Goal: Navigation & Orientation: Find specific page/section

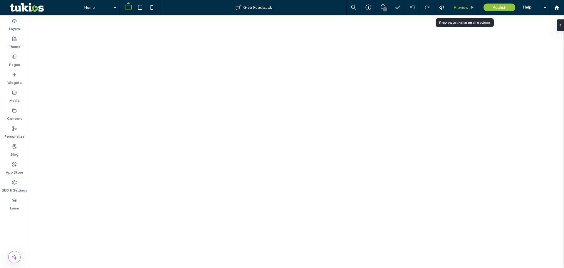
drag, startPoint x: 0, startPoint y: 0, endPoint x: 460, endPoint y: 9, distance: 460.4
click at [460, 9] on span "Preview" at bounding box center [461, 7] width 15 height 5
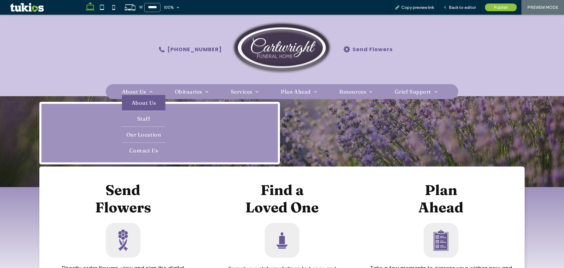
click at [136, 101] on span "About Us" at bounding box center [144, 102] width 24 height 7
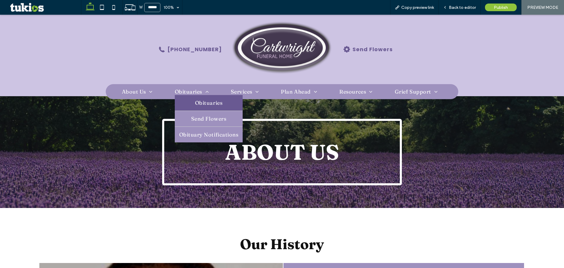
click at [181, 102] on link "Obituaries" at bounding box center [209, 103] width 68 height 16
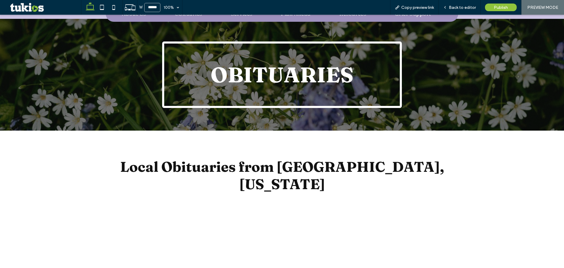
scroll to position [29, 0]
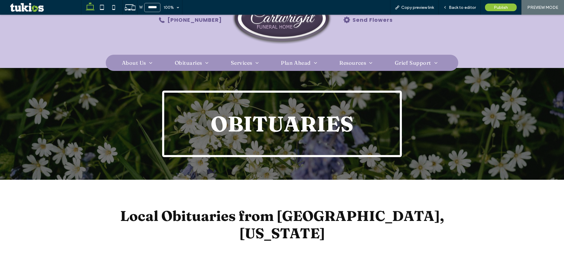
click at [234, 109] on div "obituaries" at bounding box center [282, 124] width 240 height 66
click at [269, 29] on img at bounding box center [282, 20] width 101 height 60
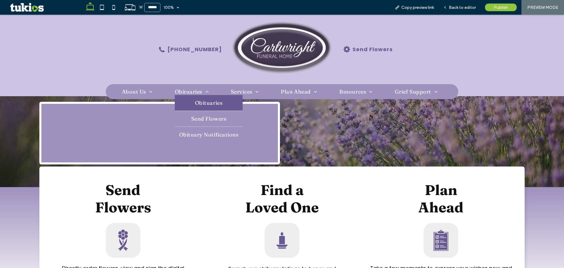
click at [195, 101] on span "Obituaries" at bounding box center [208, 102] width 27 height 7
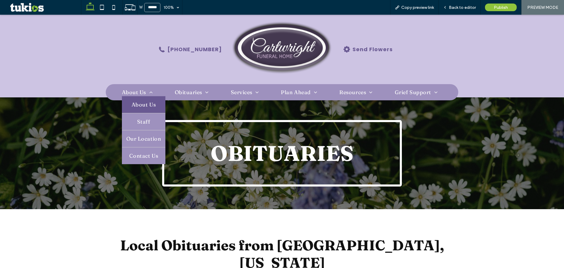
click at [126, 107] on link "About Us" at bounding box center [144, 104] width 44 height 17
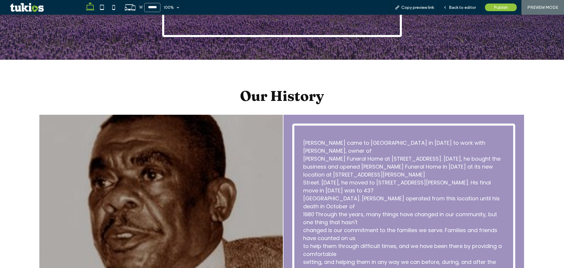
scroll to position [147, 0]
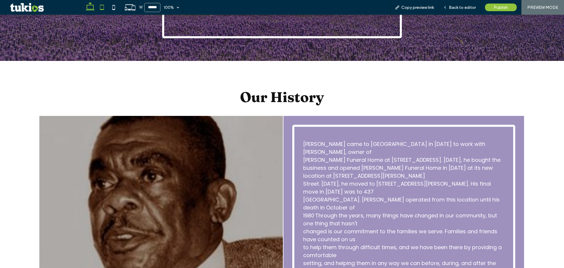
click at [103, 10] on icon at bounding box center [102, 7] width 12 height 12
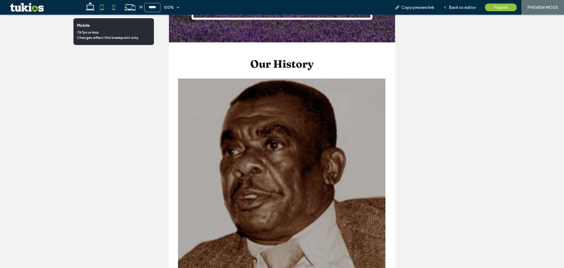
click at [114, 8] on icon at bounding box center [114, 7] width 12 height 12
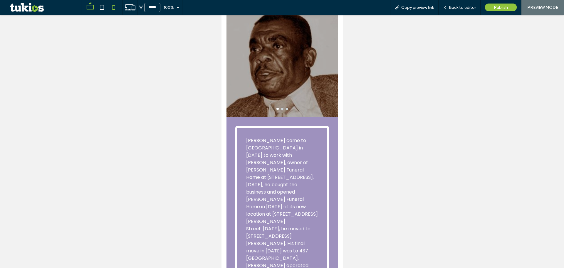
click at [88, 10] on icon at bounding box center [90, 7] width 12 height 12
type input "******"
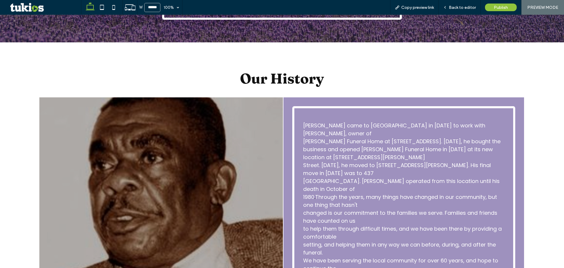
click at [347, 138] on span "[PERSON_NAME] Funeral Home at [STREET_ADDRESS]. [DATE], he bought the" at bounding box center [402, 141] width 198 height 7
click at [344, 128] on span "[PERSON_NAME] came to [GEOGRAPHIC_DATA] in [DATE] to work with [PERSON_NAME], o…" at bounding box center [394, 129] width 182 height 15
click at [447, 6] on icon at bounding box center [445, 7] width 4 height 4
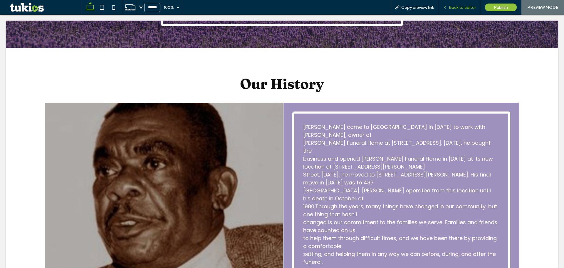
scroll to position [172, 0]
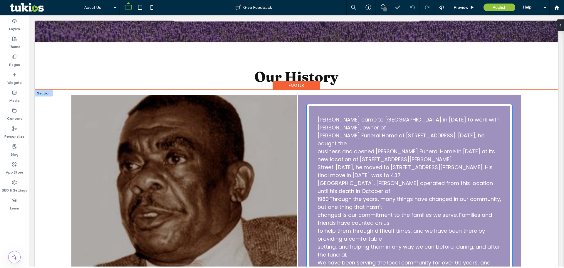
click at [375, 133] on span "[PERSON_NAME] Funeral Home at [STREET_ADDRESS]. [DATE], he bought the" at bounding box center [401, 139] width 167 height 15
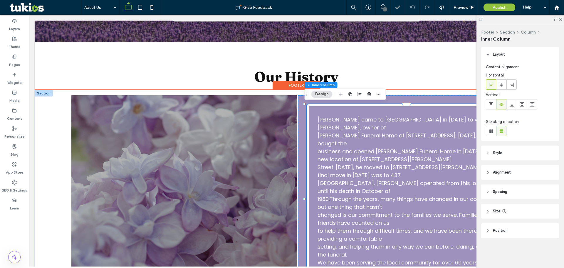
click at [360, 139] on span "[PERSON_NAME] Funeral Home at [STREET_ADDRESS]. [DATE], he bought the" at bounding box center [401, 139] width 167 height 15
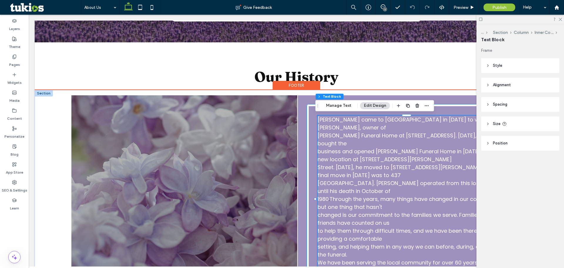
click at [318, 133] on span "[PERSON_NAME] Funeral Home at [STREET_ADDRESS]. [DATE], he bought the" at bounding box center [401, 139] width 167 height 15
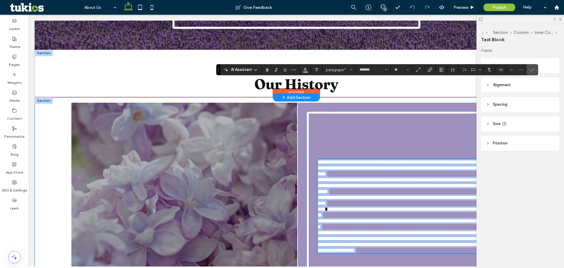
scroll to position [144, 0]
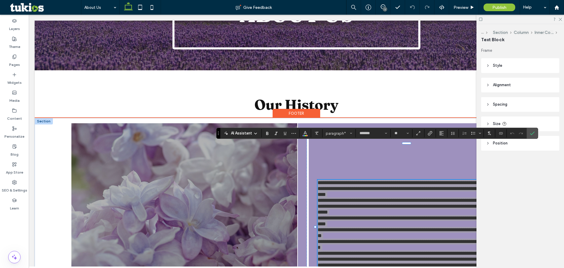
click at [489, 103] on icon at bounding box center [488, 104] width 4 height 4
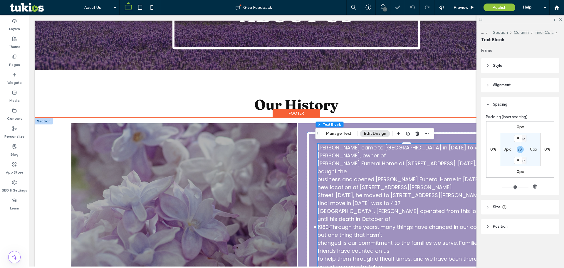
click at [489, 81] on header "Alignment" at bounding box center [520, 85] width 78 height 15
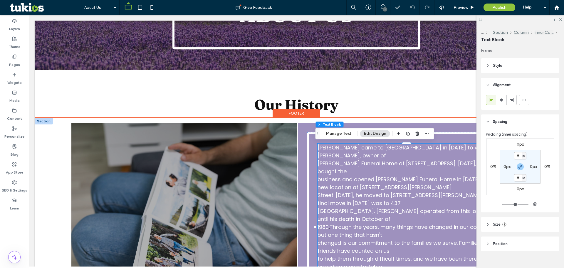
click at [488, 67] on icon at bounding box center [488, 65] width 4 height 4
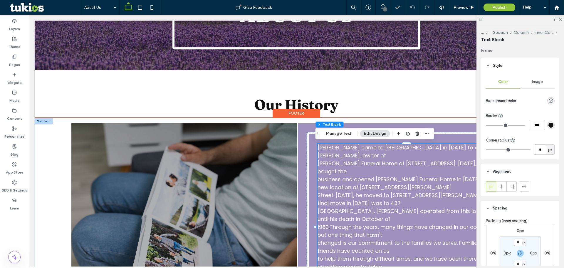
click at [488, 67] on icon at bounding box center [488, 65] width 4 height 4
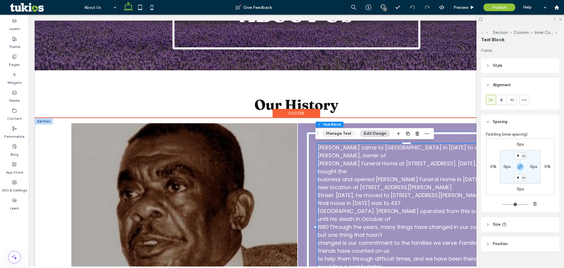
click at [344, 137] on button "Manage Text" at bounding box center [338, 133] width 33 height 7
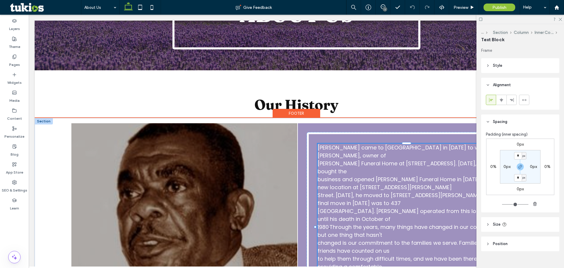
type input "*******"
type input "**"
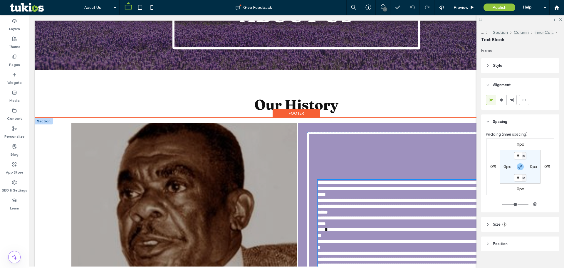
scroll to position [232, 0]
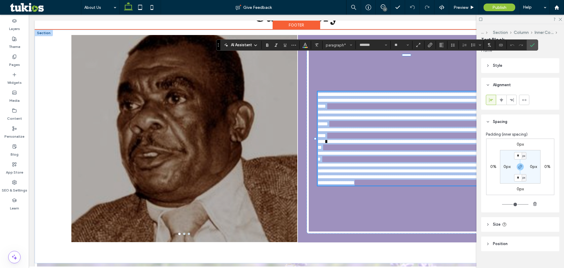
click at [342, 92] on span "**********" at bounding box center [408, 94] width 181 height 5
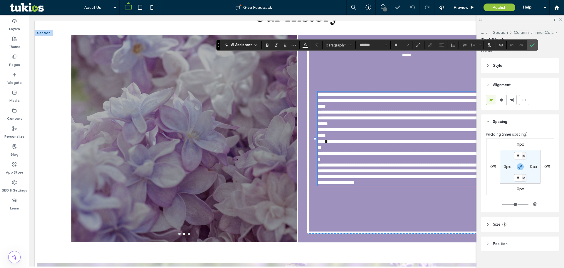
click at [560, 19] on use at bounding box center [560, 19] width 3 height 3
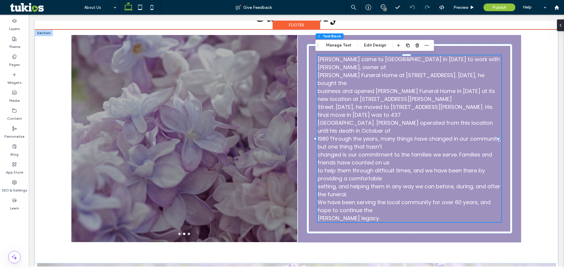
click at [341, 78] on span "[PERSON_NAME] Funeral Home at [STREET_ADDRESS]. [DATE], he bought the" at bounding box center [401, 78] width 167 height 15
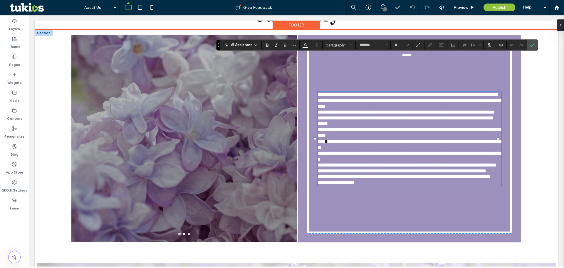
click at [318, 98] on span "**********" at bounding box center [410, 103] width 185 height 11
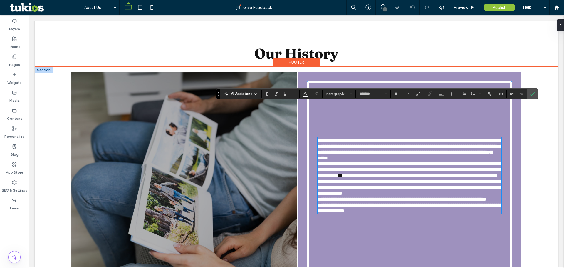
scroll to position [197, 0]
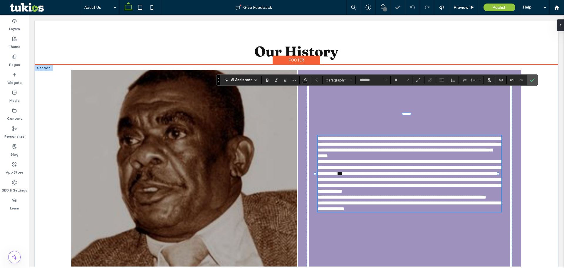
click at [452, 171] on span "**********" at bounding box center [410, 182] width 185 height 23
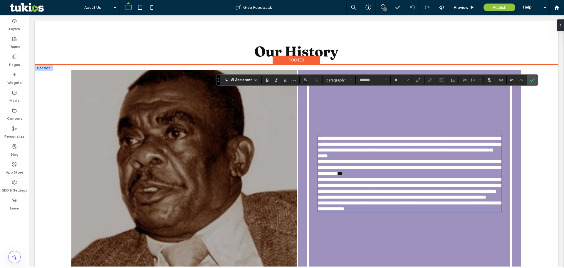
scroll to position [193, 0]
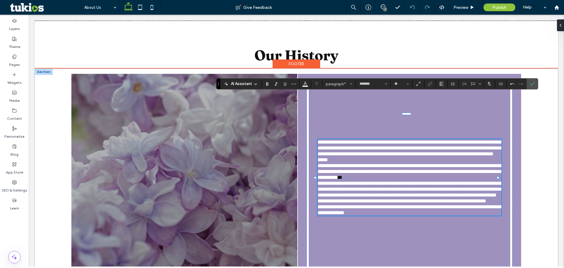
click at [412, 203] on span "**********" at bounding box center [402, 200] width 169 height 5
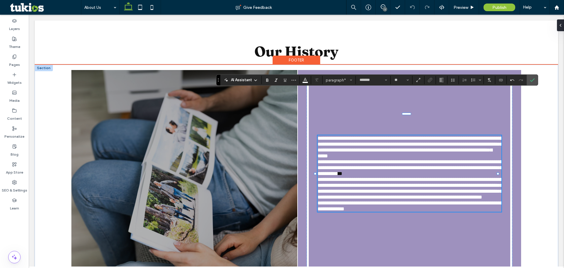
click at [318, 211] on span "**********" at bounding box center [410, 205] width 185 height 11
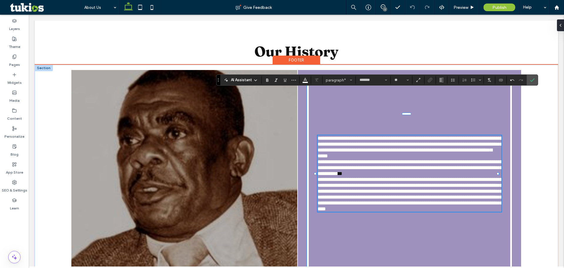
click at [355, 247] on div "**********" at bounding box center [410, 174] width 206 height 190
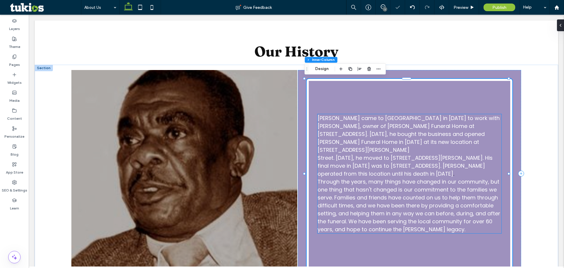
click at [456, 166] on p "Street. [DATE], he moved to [STREET_ADDRESS][PERSON_NAME]. His final move in [D…" at bounding box center [410, 166] width 184 height 24
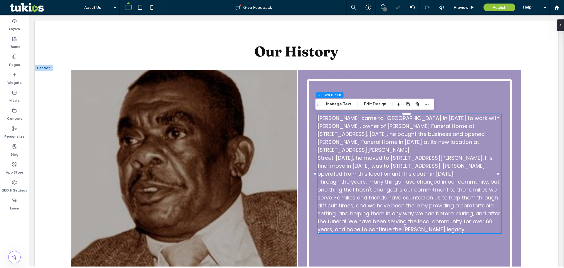
click at [456, 166] on div "[PERSON_NAME] came to [GEOGRAPHIC_DATA] in [DATE] to work with [PERSON_NAME], o…" at bounding box center [410, 173] width 184 height 119
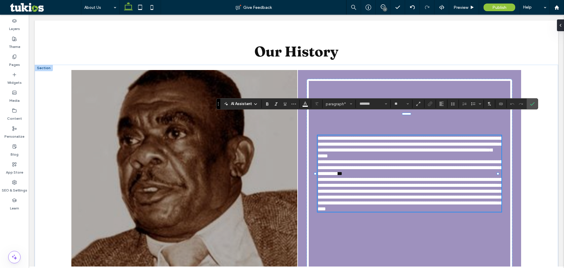
click at [342, 171] on span "*" at bounding box center [340, 173] width 4 height 5
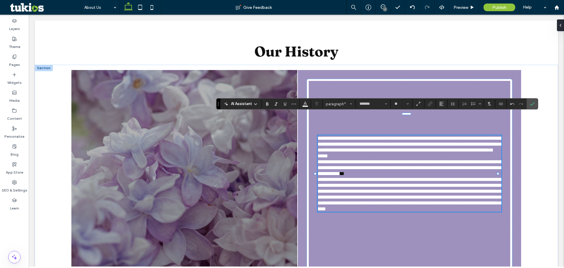
click at [463, 167] on p "**********" at bounding box center [410, 168] width 184 height 18
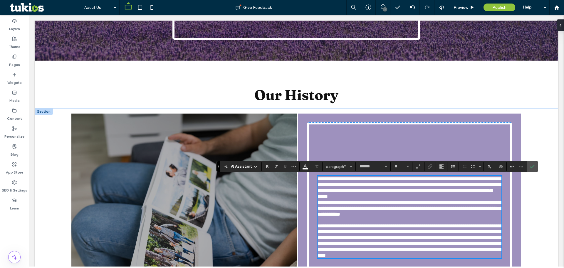
scroll to position [164, 0]
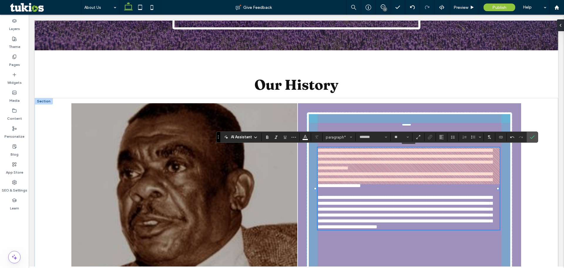
drag, startPoint x: 407, startPoint y: 143, endPoint x: 409, endPoint y: 107, distance: 36.8
click at [409, 107] on div "**********" at bounding box center [297, 214] width 524 height 233
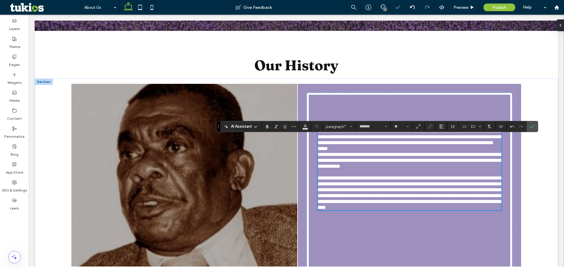
scroll to position [223, 0]
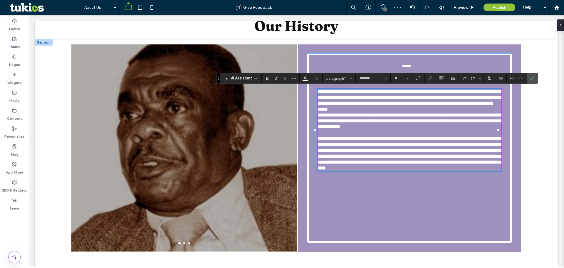
drag, startPoint x: 402, startPoint y: 192, endPoint x: 402, endPoint y: 195, distance: 3.5
click at [402, 195] on div "**********" at bounding box center [410, 148] width 206 height 190
click at [411, 205] on div "**********" at bounding box center [410, 148] width 206 height 190
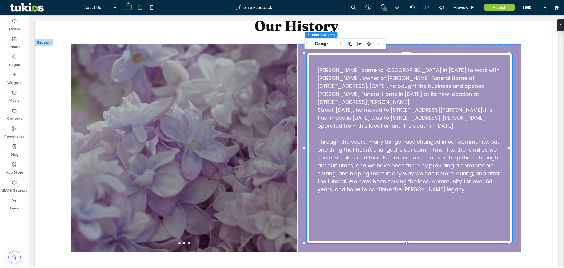
click at [141, 9] on icon at bounding box center [140, 7] width 12 height 12
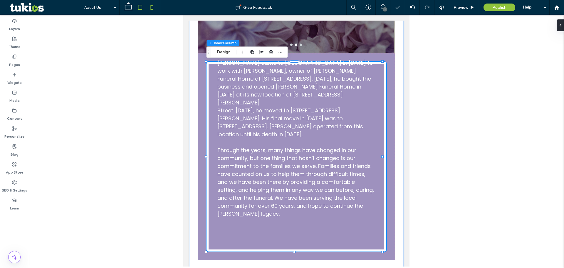
click at [150, 9] on icon at bounding box center [152, 7] width 12 height 12
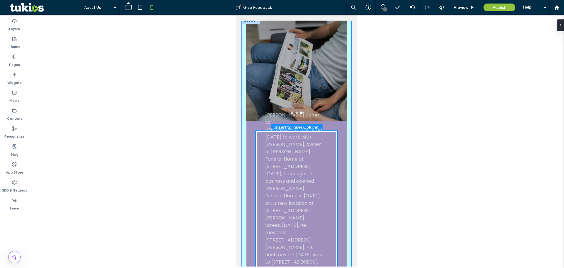
scroll to position [9, 0]
drag, startPoint x: 304, startPoint y: 165, endPoint x: 305, endPoint y: 197, distance: 31.8
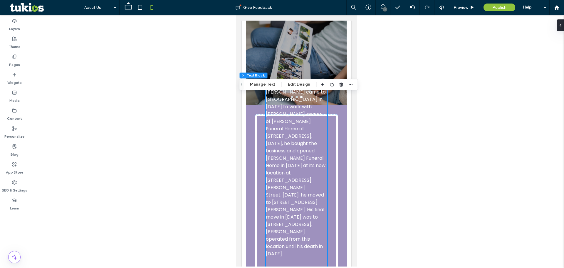
scroll to position [147, 0]
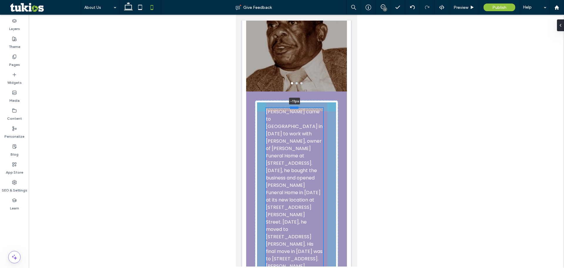
drag, startPoint x: 293, startPoint y: 73, endPoint x: 295, endPoint y: 106, distance: 33.6
click at [295, 106] on div at bounding box center [294, 107] width 9 height 2
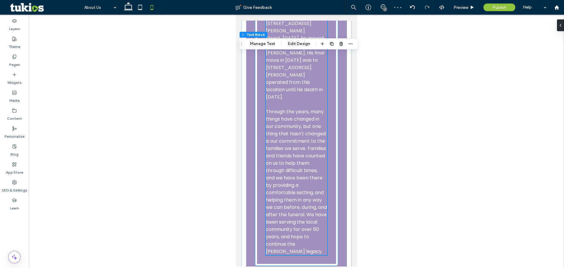
scroll to position [294, 0]
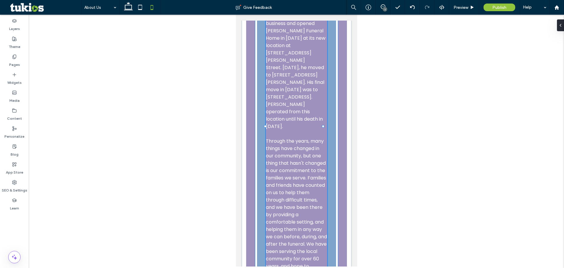
drag, startPoint x: 323, startPoint y: 125, endPoint x: 330, endPoint y: 124, distance: 6.5
click at [330, 124] on div "[PERSON_NAME] came to [GEOGRAPHIC_DATA] in [DATE] to work with [PERSON_NAME], o…" at bounding box center [297, 74] width 110 height 467
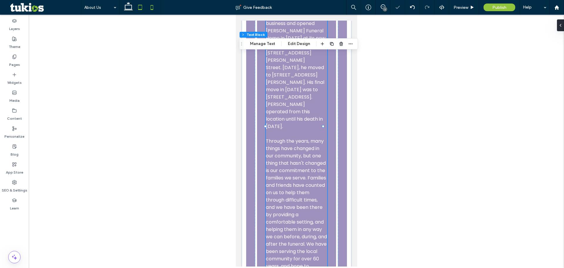
click at [140, 9] on icon at bounding box center [140, 7] width 12 height 12
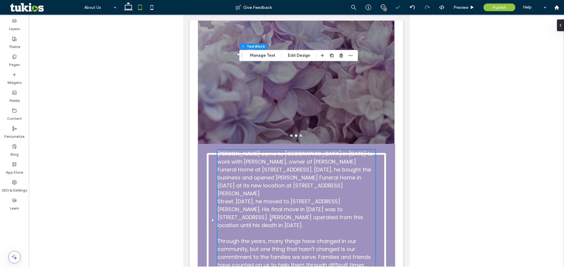
scroll to position [383, 0]
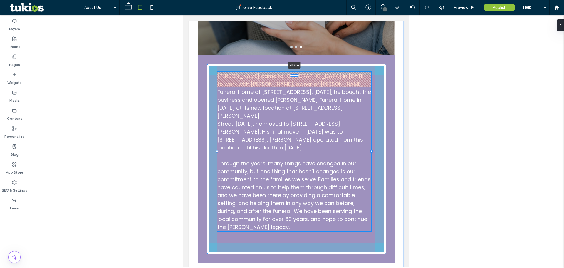
drag, startPoint x: 293, startPoint y: 65, endPoint x: 290, endPoint y: 87, distance: 21.7
click at [290, 87] on div "[PERSON_NAME] came to [GEOGRAPHIC_DATA] in [DATE] to work with [PERSON_NAME], o…" at bounding box center [296, 58] width 215 height 425
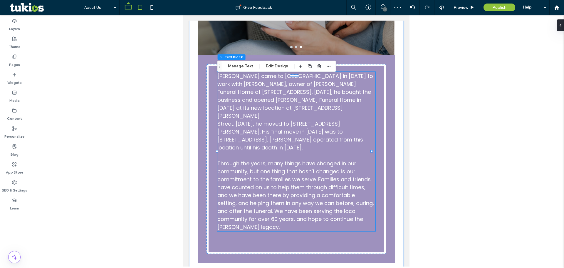
click at [126, 6] on use at bounding box center [128, 6] width 9 height 8
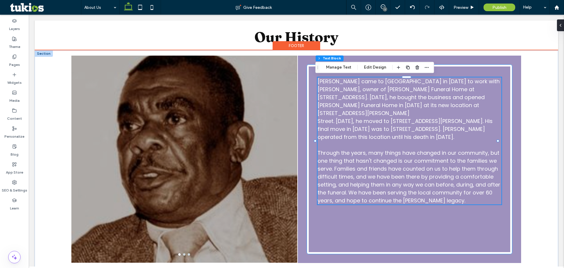
click at [404, 206] on div "[PERSON_NAME] came to [GEOGRAPHIC_DATA] in [DATE] to work with [PERSON_NAME], o…" at bounding box center [410, 159] width 206 height 190
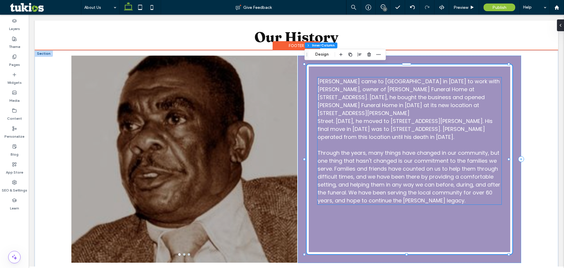
click at [403, 189] on span "Through the years, many things have changed in our community, but one thing tha…" at bounding box center [409, 176] width 183 height 55
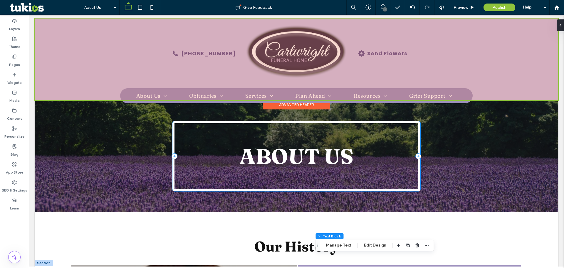
scroll to position [0, 0]
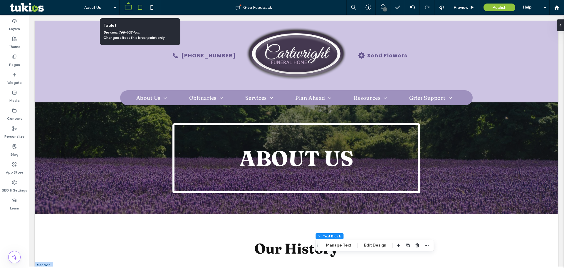
click at [137, 6] on icon at bounding box center [140, 7] width 12 height 12
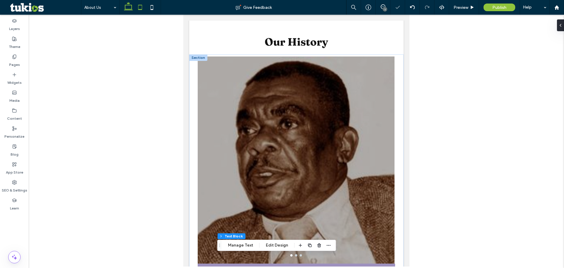
click at [127, 8] on icon at bounding box center [129, 7] width 12 height 12
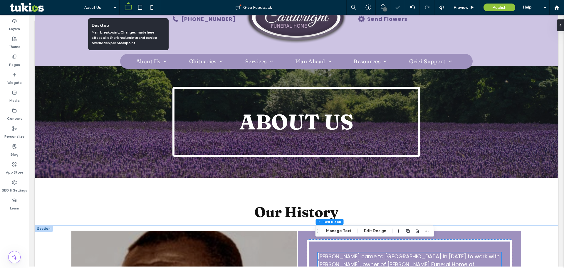
scroll to position [0, 0]
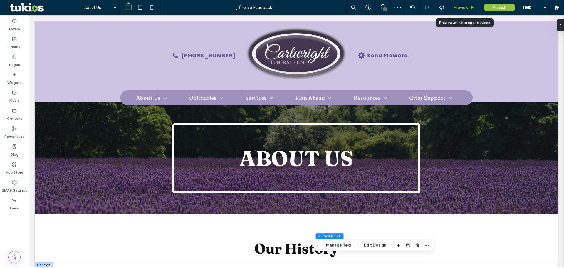
click at [466, 8] on span "Preview" at bounding box center [461, 7] width 15 height 5
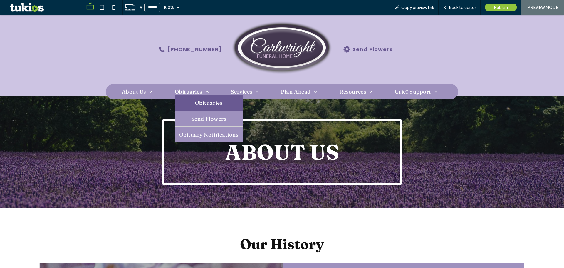
click at [189, 105] on link "Obituaries" at bounding box center [209, 103] width 68 height 16
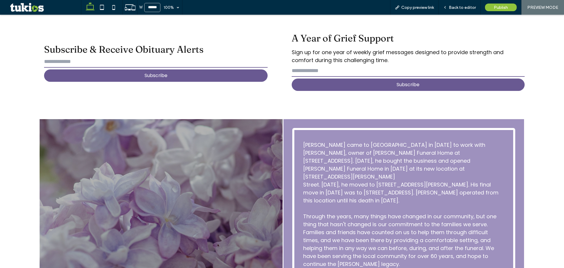
scroll to position [353, 0]
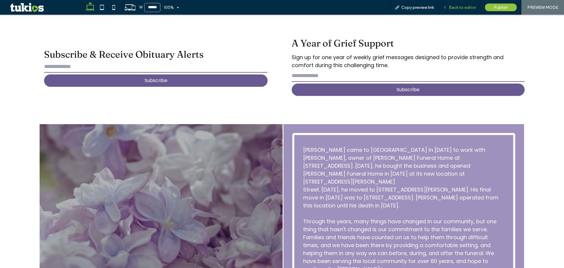
click at [452, 7] on span "Back to editor" at bounding box center [462, 7] width 27 height 5
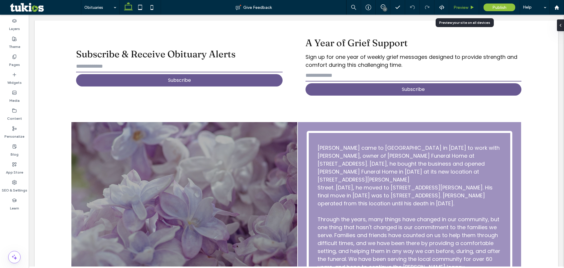
scroll to position [356, 0]
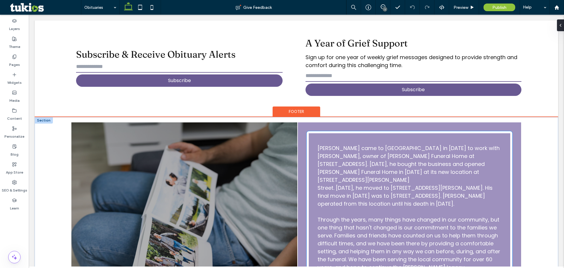
click at [350, 184] on span "Street. [DATE], he moved to [STREET_ADDRESS][PERSON_NAME]. His final move in [D…" at bounding box center [405, 195] width 175 height 23
click at [318, 184] on span "Street. [DATE], he moved to [STREET_ADDRESS][PERSON_NAME]. His final move in [D…" at bounding box center [405, 195] width 175 height 23
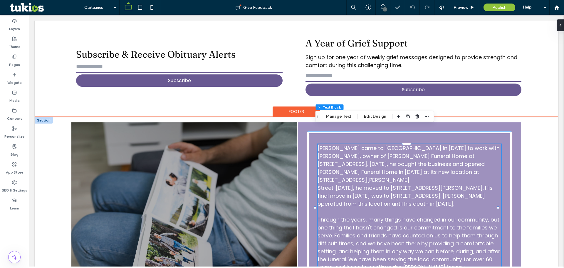
click at [318, 161] on div "[PERSON_NAME] came to [GEOGRAPHIC_DATA] in [DATE] to work with [PERSON_NAME], o…" at bounding box center [410, 207] width 184 height 127
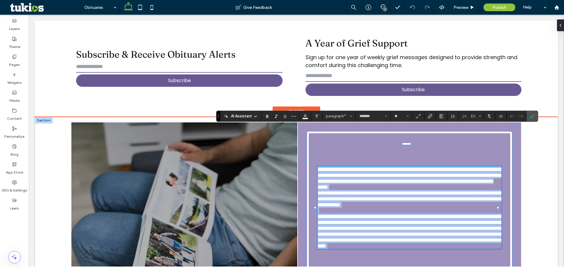
click at [318, 190] on span "**********" at bounding box center [410, 198] width 185 height 17
click at [319, 190] on span "**********" at bounding box center [410, 198] width 185 height 17
click at [324, 190] on span "**********" at bounding box center [410, 198] width 185 height 17
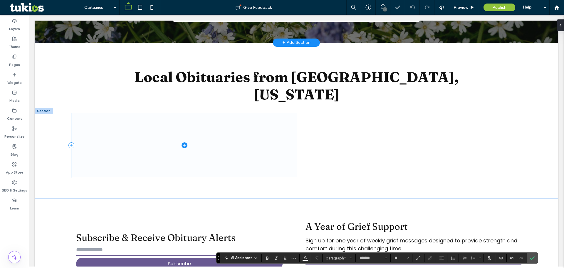
scroll to position [62, 0]
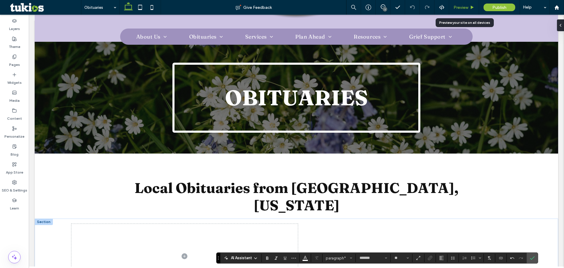
click at [459, 9] on span "Preview" at bounding box center [461, 7] width 15 height 5
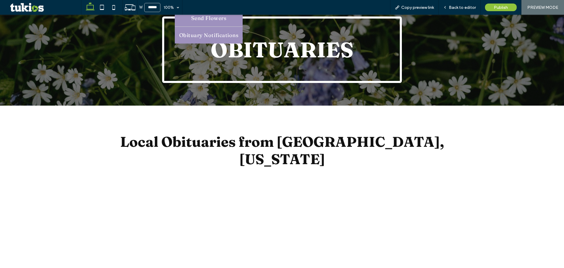
scroll to position [28, 0]
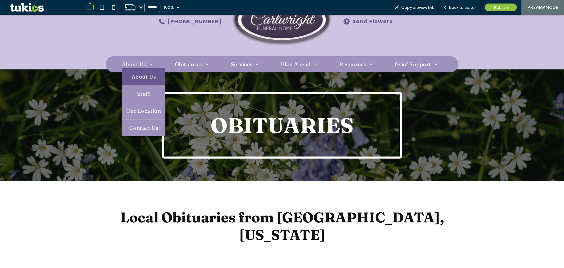
click at [147, 74] on span "About Us" at bounding box center [144, 77] width 24 height 8
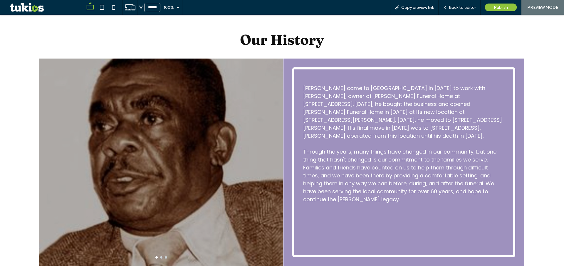
scroll to position [206, 0]
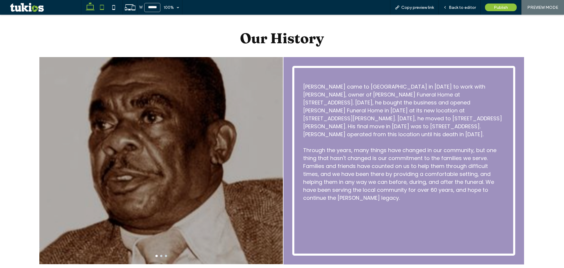
click at [100, 11] on icon at bounding box center [102, 7] width 12 height 12
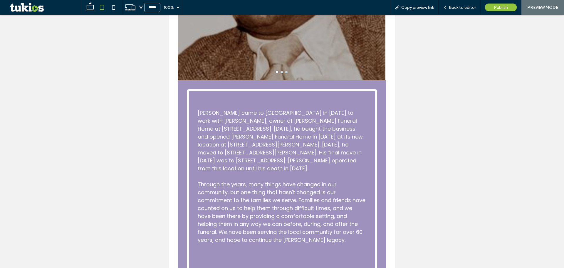
scroll to position [233, 0]
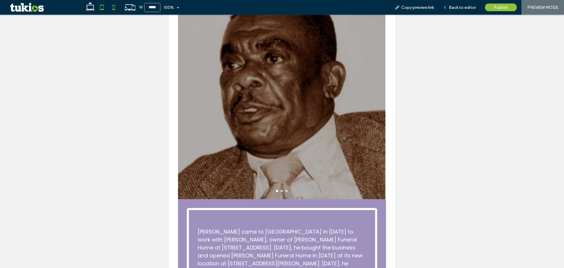
click at [115, 9] on icon at bounding box center [114, 7] width 12 height 12
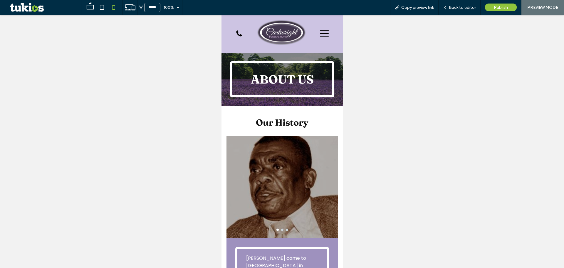
scroll to position [0, 0]
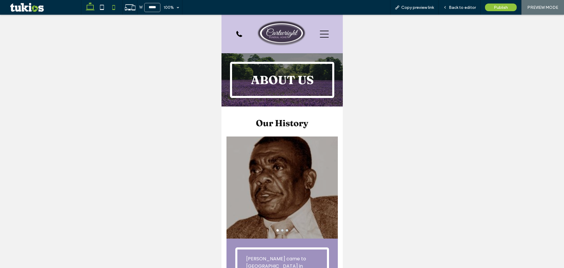
click at [93, 9] on use at bounding box center [90, 6] width 9 height 8
type input "******"
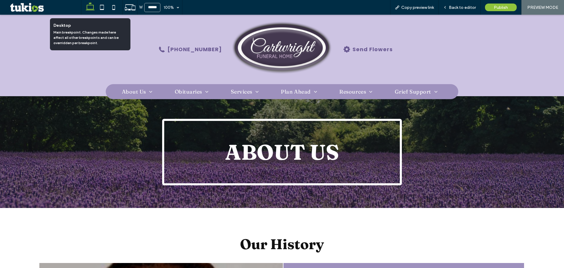
scroll to position [76, 0]
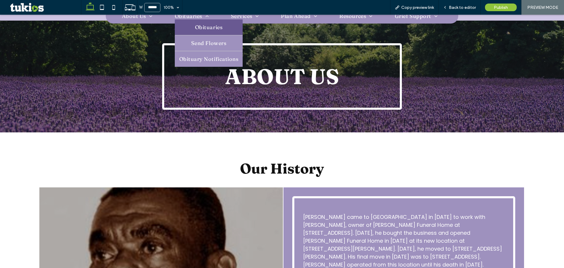
click at [190, 26] on link "Obituaries" at bounding box center [209, 27] width 68 height 16
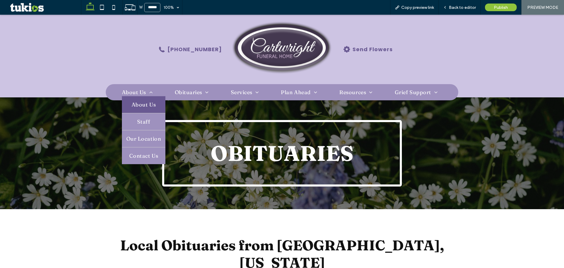
click at [129, 102] on link "About Us" at bounding box center [144, 104] width 44 height 17
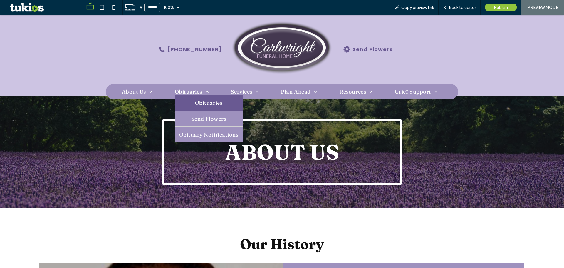
click at [197, 105] on span "Obituaries" at bounding box center [208, 102] width 27 height 7
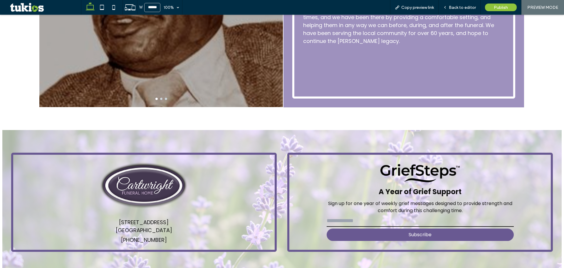
scroll to position [586, 0]
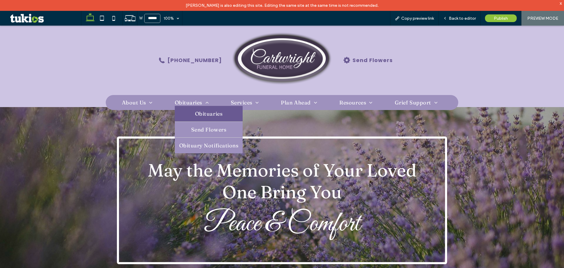
click at [190, 115] on link "Obituaries" at bounding box center [209, 114] width 68 height 16
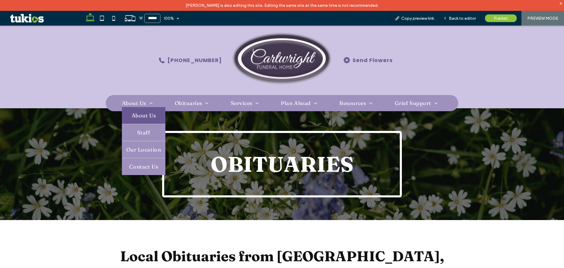
click at [138, 112] on span "About Us" at bounding box center [144, 115] width 24 height 8
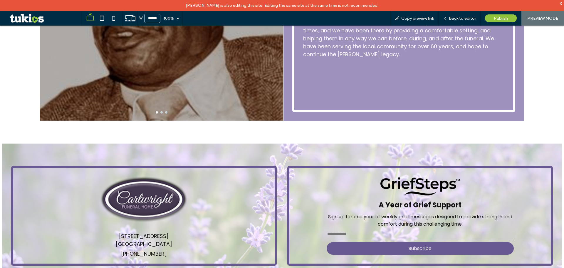
scroll to position [391, 0]
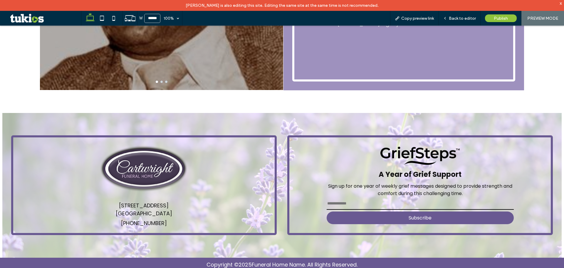
click at [160, 81] on button "go to slide 2" at bounding box center [161, 82] width 2 height 2
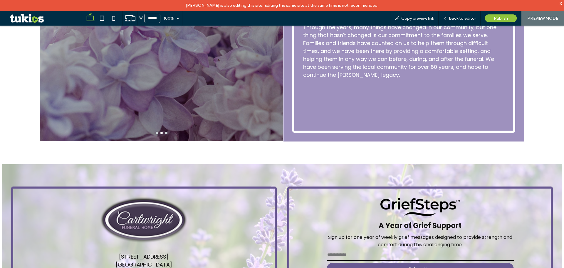
scroll to position [244, 0]
